Goal: Browse casually: Explore the website without a specific task or goal

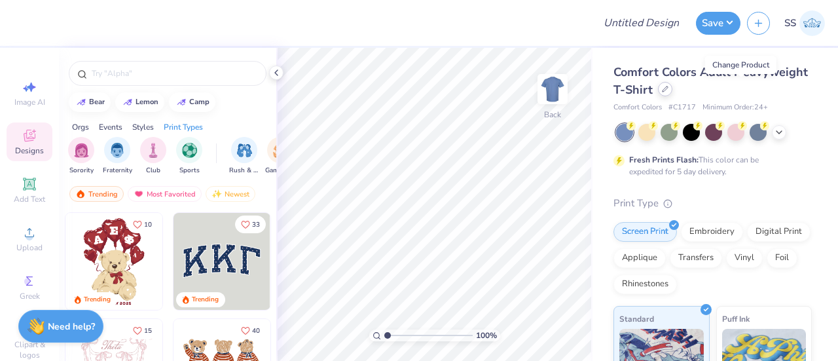
click at [673, 92] on div at bounding box center [665, 89] width 14 height 14
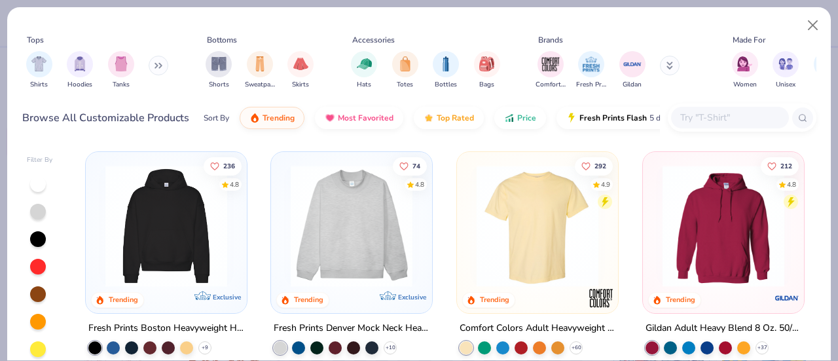
click at [380, 255] on img at bounding box center [351, 226] width 135 height 122
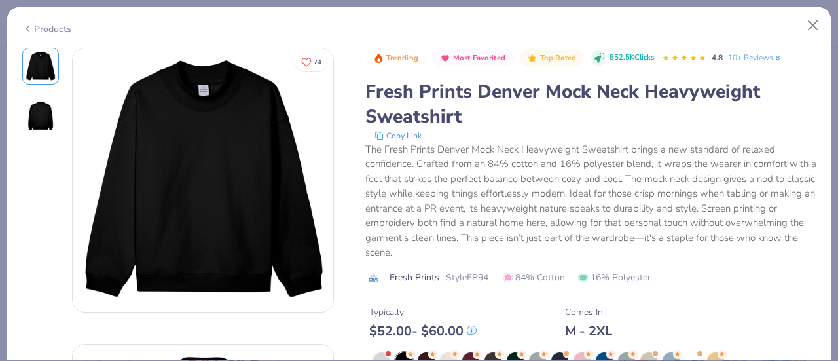
scroll to position [184, 0]
